Goal: Obtain resource: Download file/media

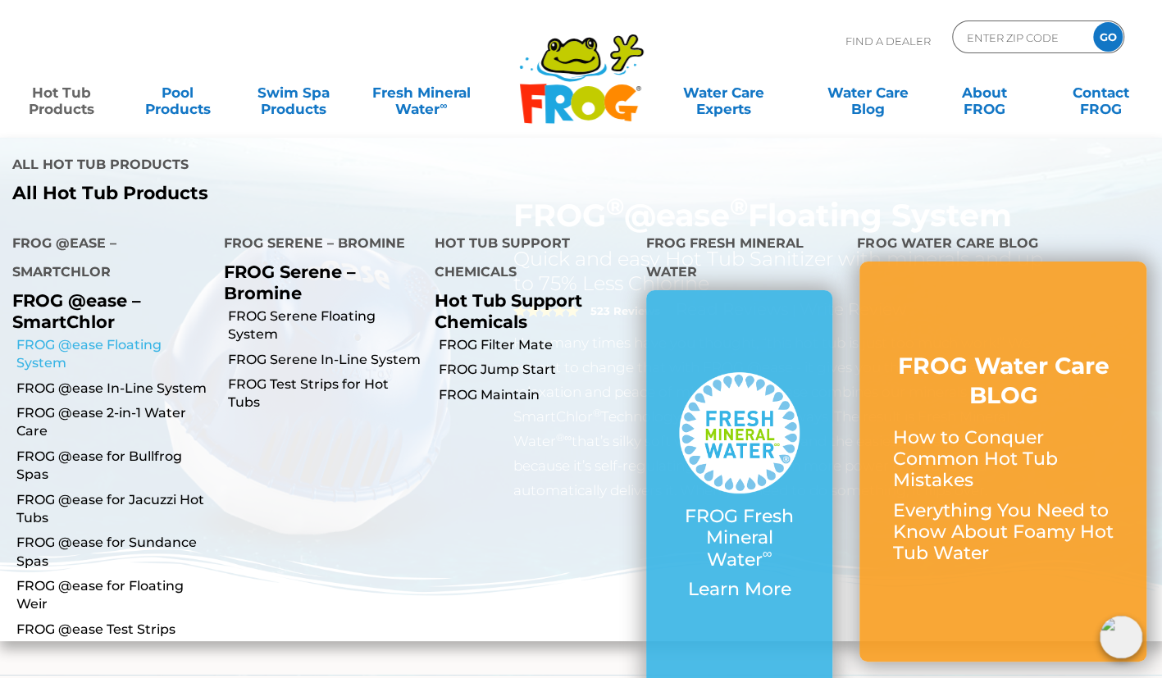
click at [43, 341] on link "FROG @ease Floating System" at bounding box center [113, 354] width 195 height 37
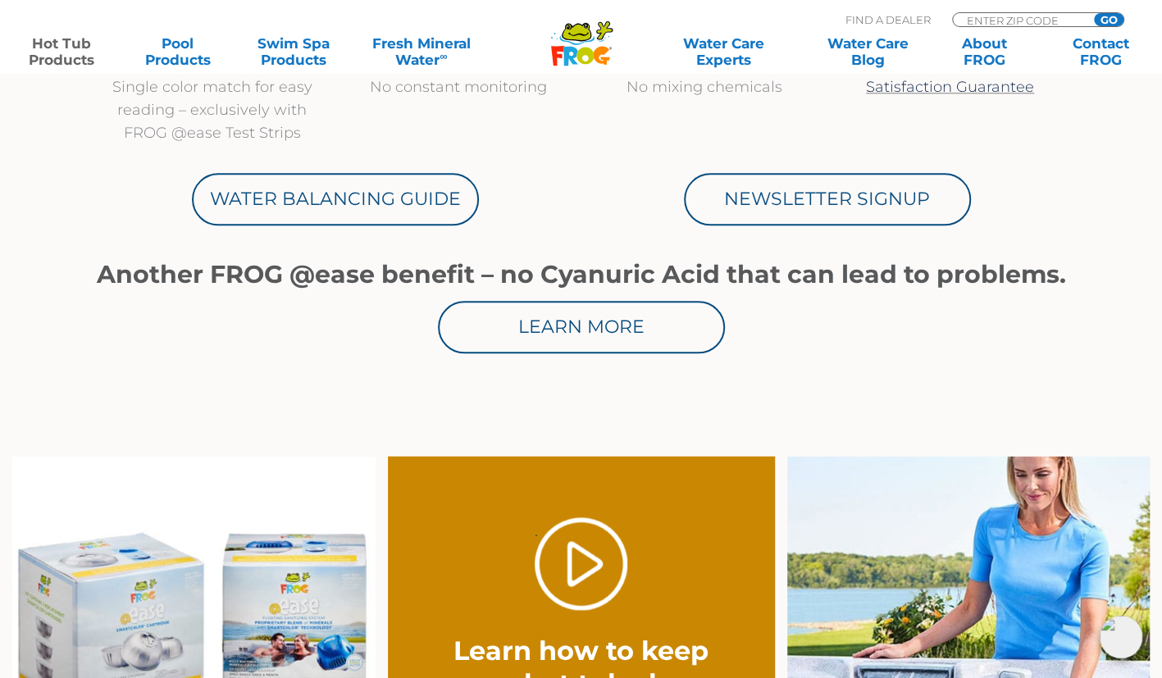
scroll to position [917, 0]
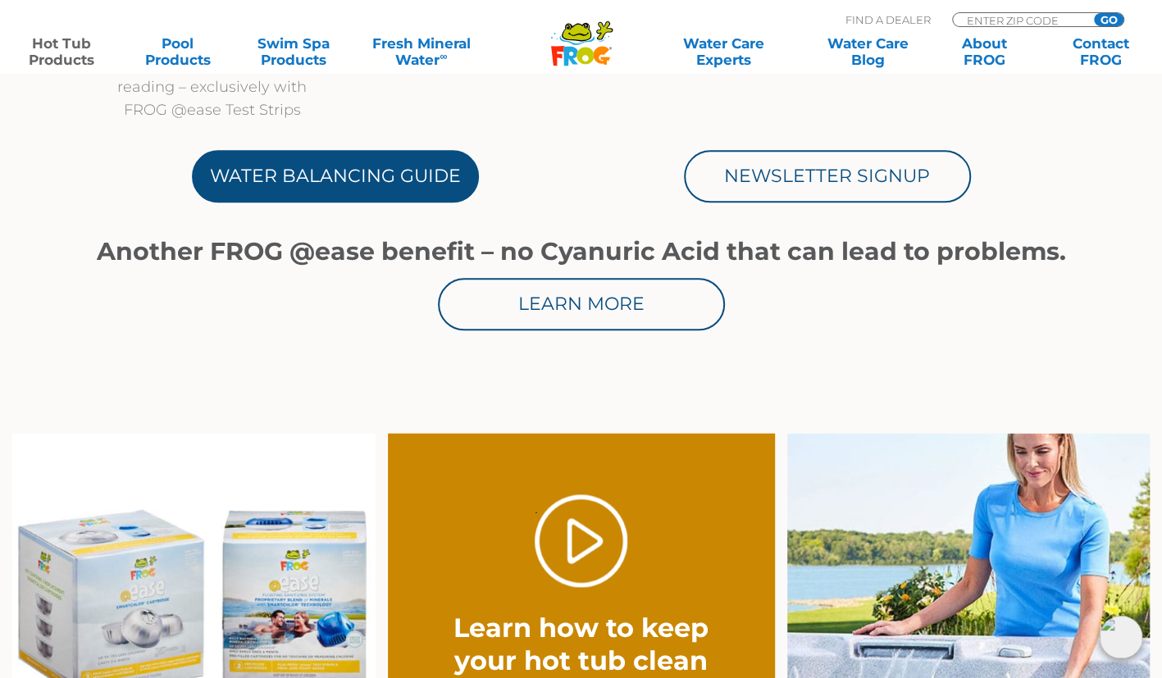
click at [340, 185] on link "Water Balancing Guide" at bounding box center [335, 176] width 287 height 53
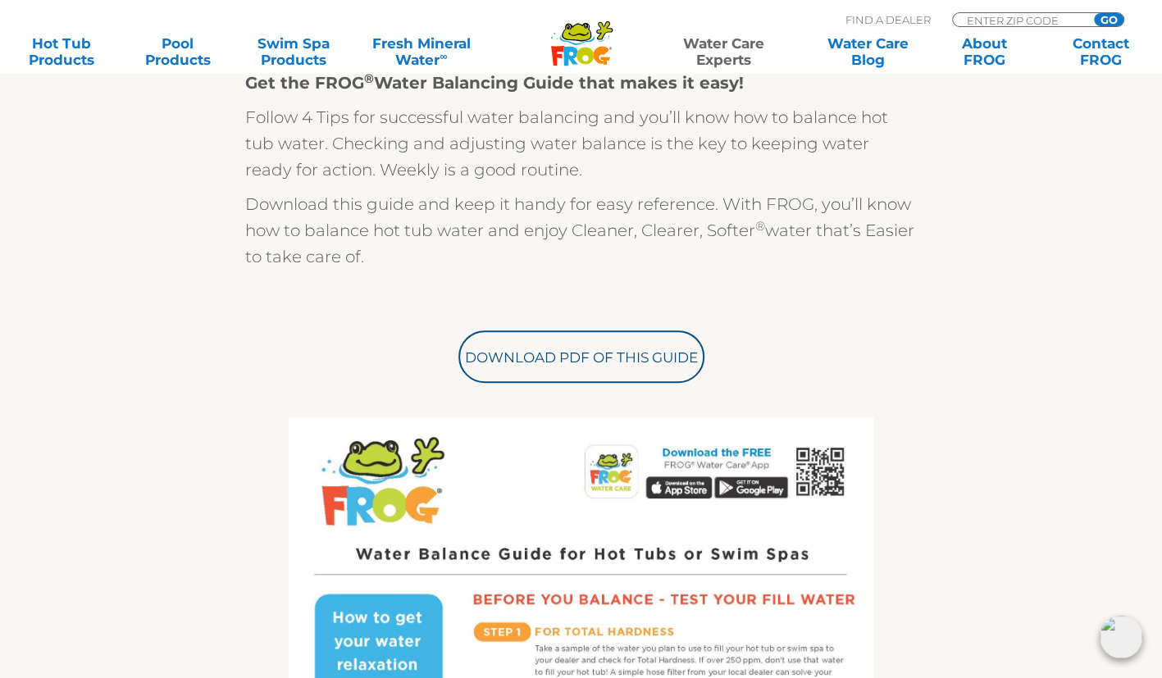
scroll to position [466, 0]
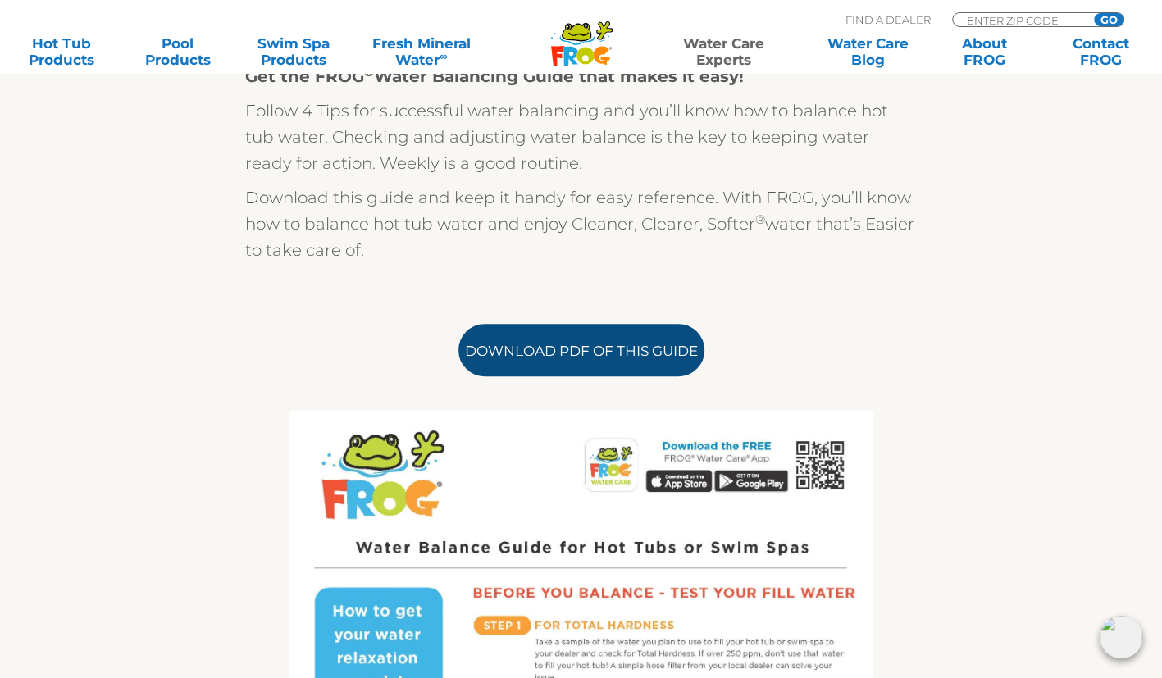
click at [592, 356] on link "Download PDF of this Guide" at bounding box center [582, 350] width 246 height 53
